Goal: Information Seeking & Learning: Learn about a topic

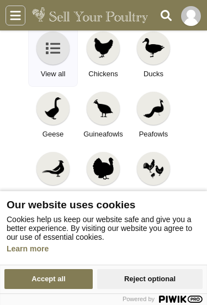
scroll to position [140, 0]
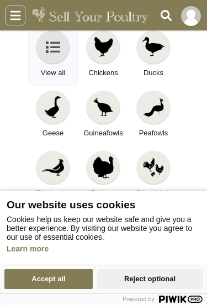
click at [108, 53] on img at bounding box center [103, 47] width 22 height 22
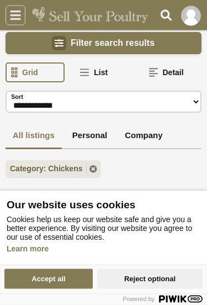
scroll to position [106, 0]
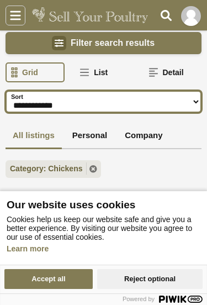
click at [145, 100] on select "**********" at bounding box center [104, 102] width 196 height 22
select select "**********"
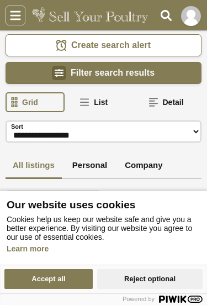
scroll to position [78, 0]
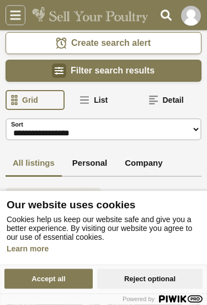
click at [137, 71] on span "Filter search results" at bounding box center [113, 71] width 84 height 11
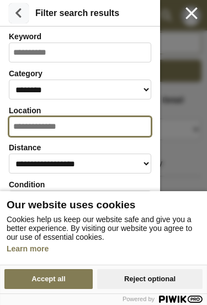
click at [107, 124] on input "Location" at bounding box center [80, 127] width 143 height 20
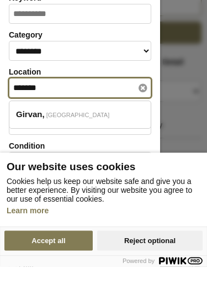
type input "******"
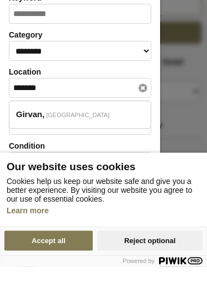
click at [66, 139] on div "Girvan Scotland" at bounding box center [80, 153] width 143 height 28
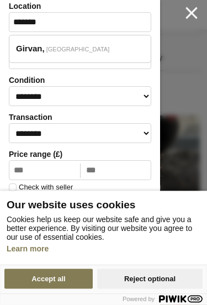
scroll to position [184, 0]
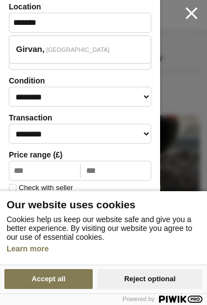
click at [146, 289] on button "Reject optional" at bounding box center [150, 279] width 106 height 20
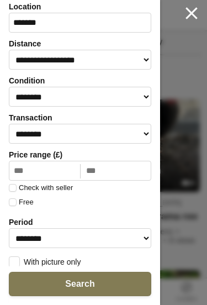
scroll to position [200, 0]
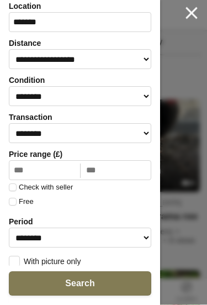
click at [102, 279] on button "Search" at bounding box center [80, 284] width 143 height 24
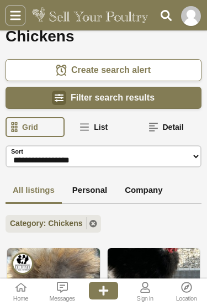
scroll to position [50, 0]
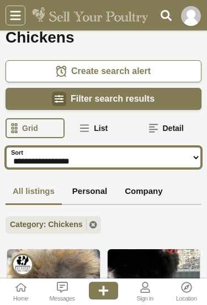
click at [129, 151] on select "**********" at bounding box center [104, 157] width 196 height 22
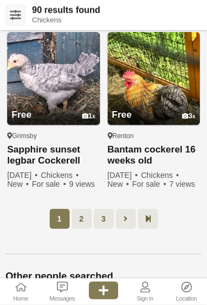
click at [84, 218] on link "2" at bounding box center [82, 219] width 20 height 20
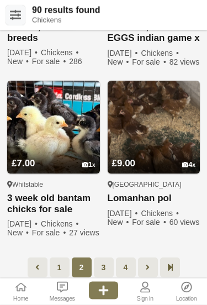
scroll to position [1092, 0]
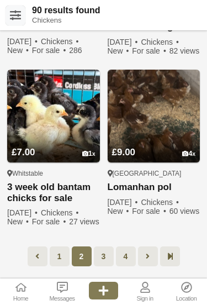
click at [106, 257] on link "3" at bounding box center [104, 257] width 20 height 20
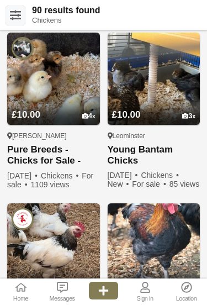
scroll to position [265, 0]
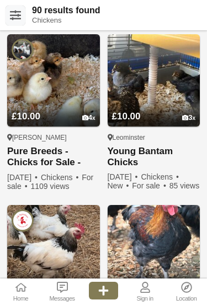
click at [51, 150] on link "Pure Breeds - Chicks for Sale - From 1 Day Old - [GEOGRAPHIC_DATA]" at bounding box center [53, 157] width 93 height 23
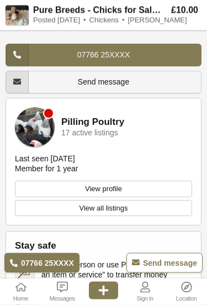
scroll to position [2168, 0]
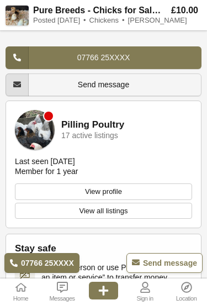
click at [117, 77] on link "Send message" at bounding box center [104, 85] width 196 height 23
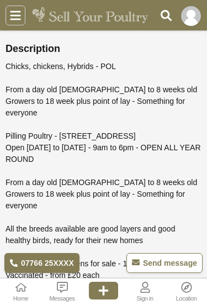
scroll to position [382, 0]
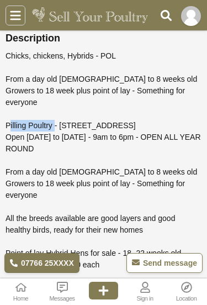
copy div "Pilling Poultry"
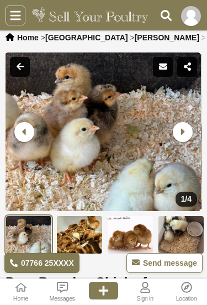
scroll to position [9, 0]
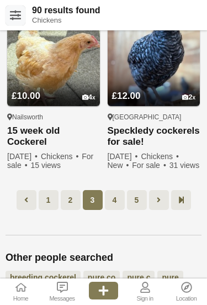
scroll to position [1149, 0]
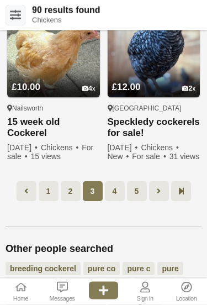
click at [117, 192] on link "4" at bounding box center [115, 192] width 20 height 20
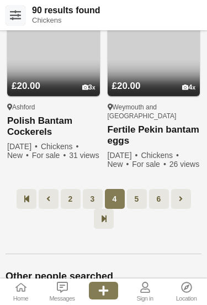
scroll to position [131, 0]
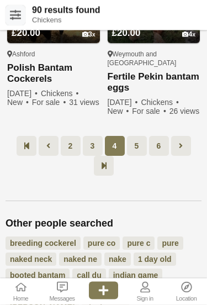
click at [133, 149] on link "5" at bounding box center [137, 147] width 20 height 20
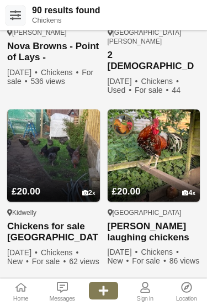
scroll to position [541, 0]
